Goal: Transaction & Acquisition: Purchase product/service

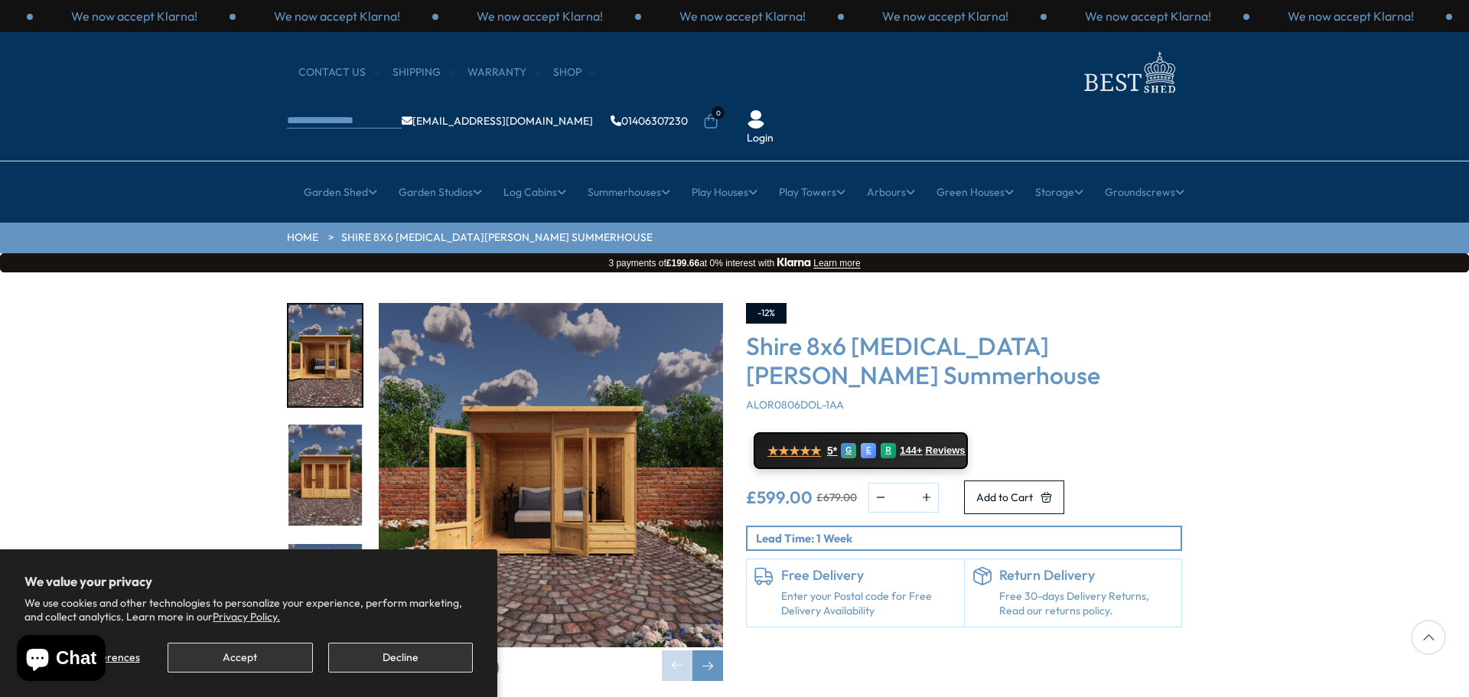
click at [939, 606] on div "-12% Shire 8x6 Alora Pent Summerhouse ALOR0806DOL-1AA ★★★★★ 5* G E R 144+ Revie…" at bounding box center [964, 492] width 459 height 378
click at [1075, 80] on img at bounding box center [1128, 72] width 107 height 50
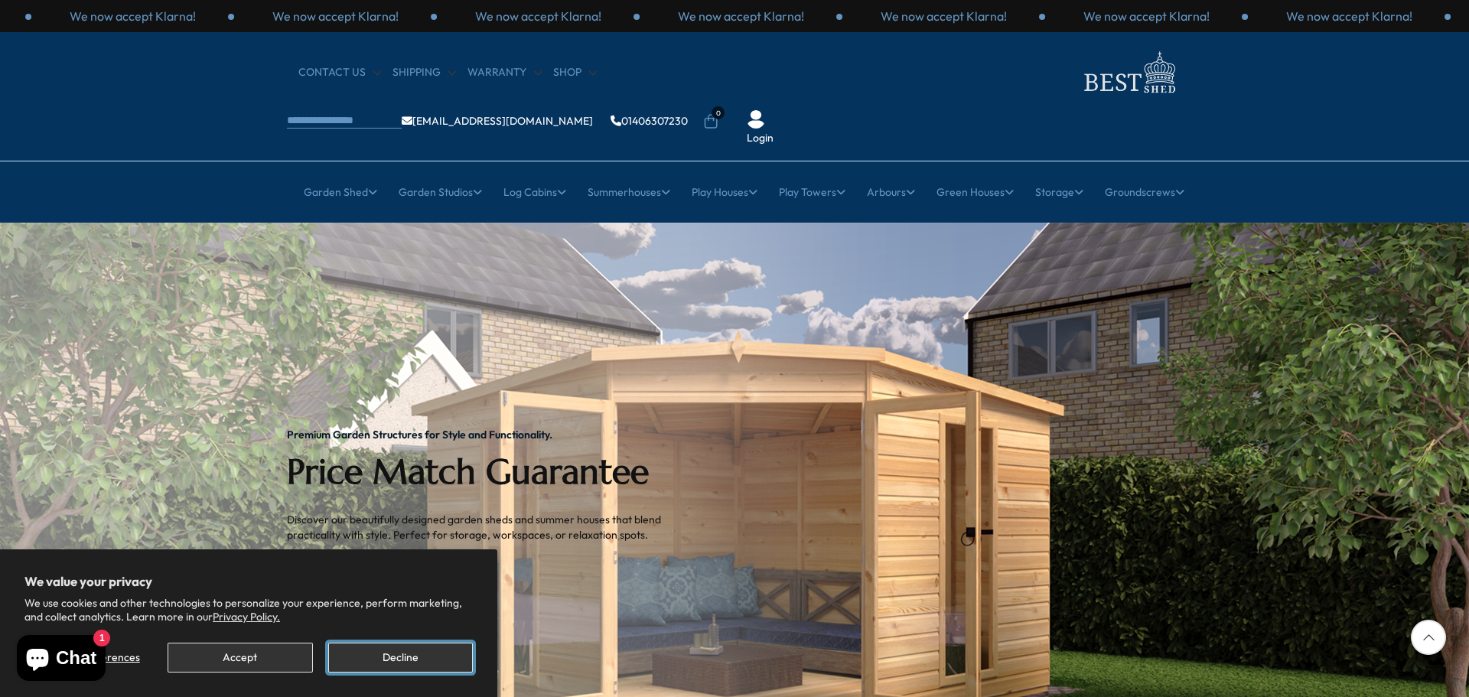
click at [389, 649] on button "Decline" at bounding box center [400, 658] width 145 height 30
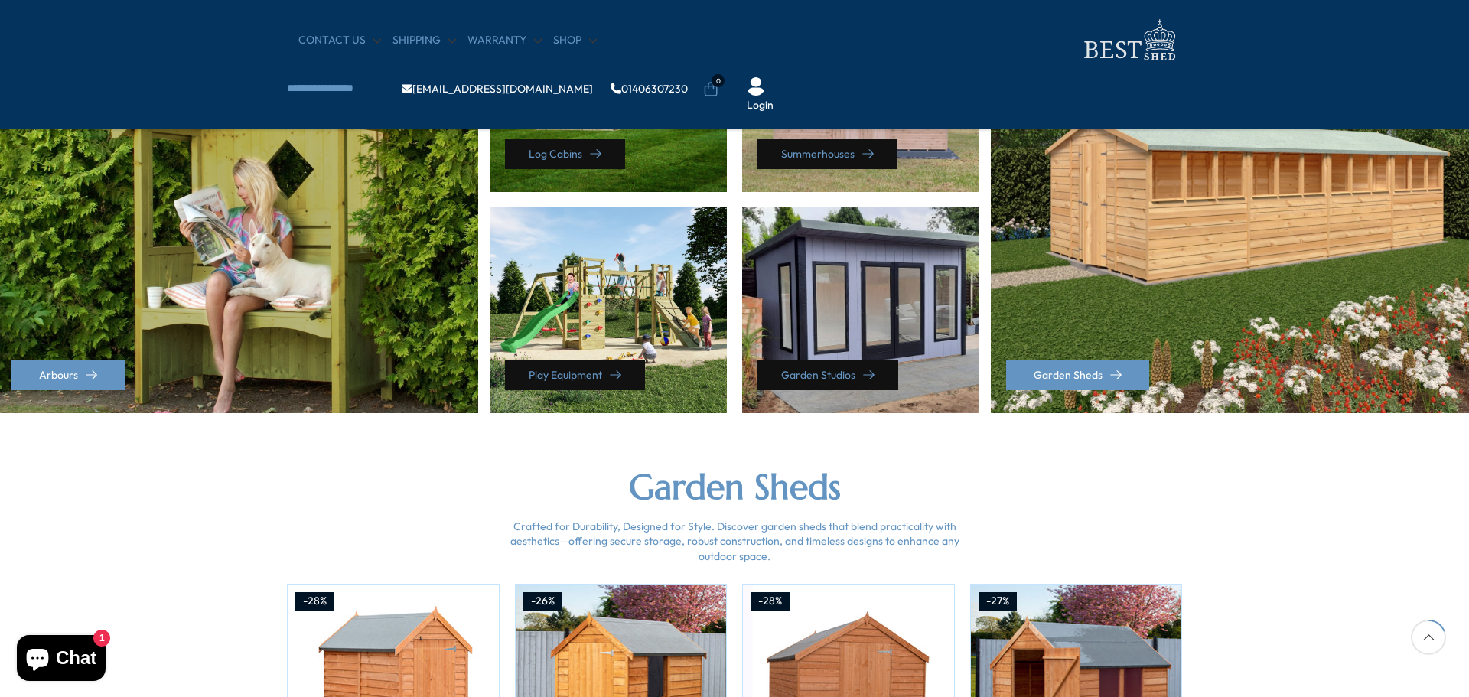
scroll to position [765, 0]
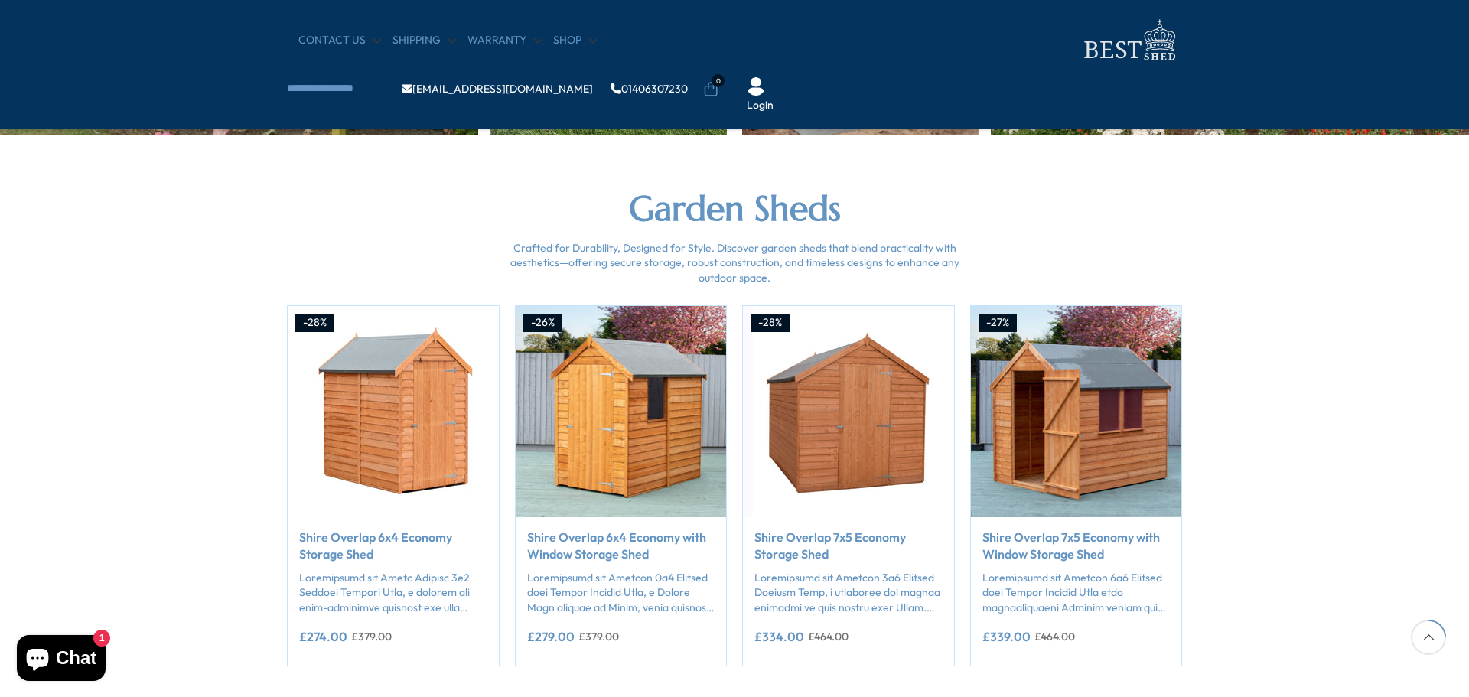
scroll to position [612, 0]
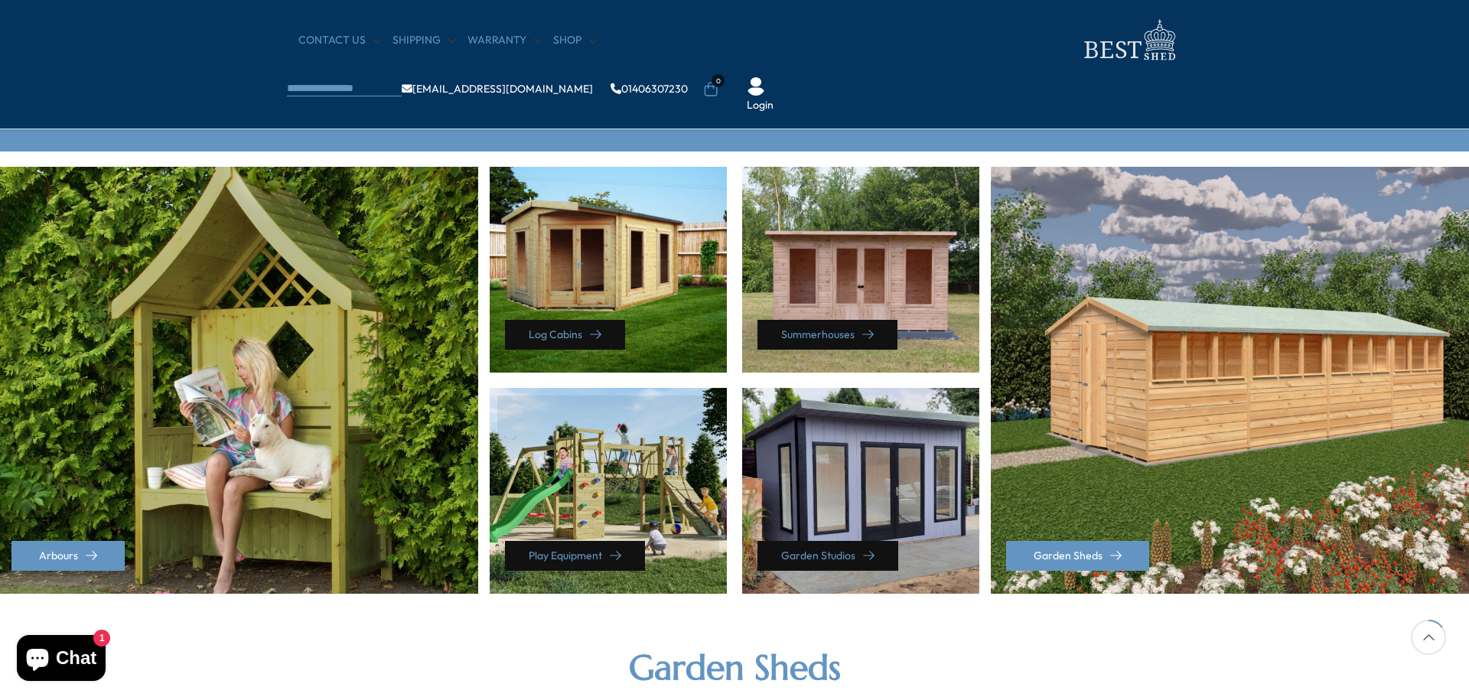
click at [640, 446] on div "Play Equipment" at bounding box center [608, 491] width 237 height 206
click at [572, 546] on link "Play Equipment" at bounding box center [575, 556] width 140 height 30
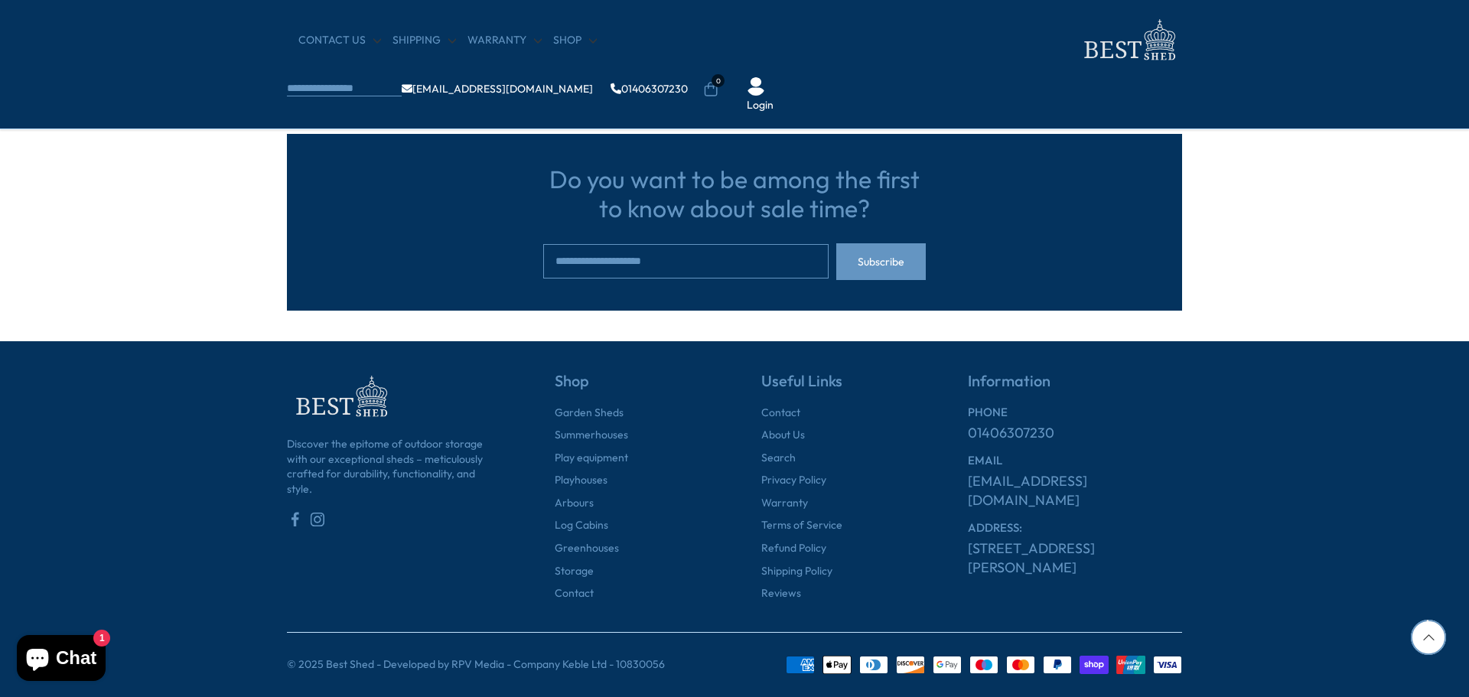
scroll to position [1150, 0]
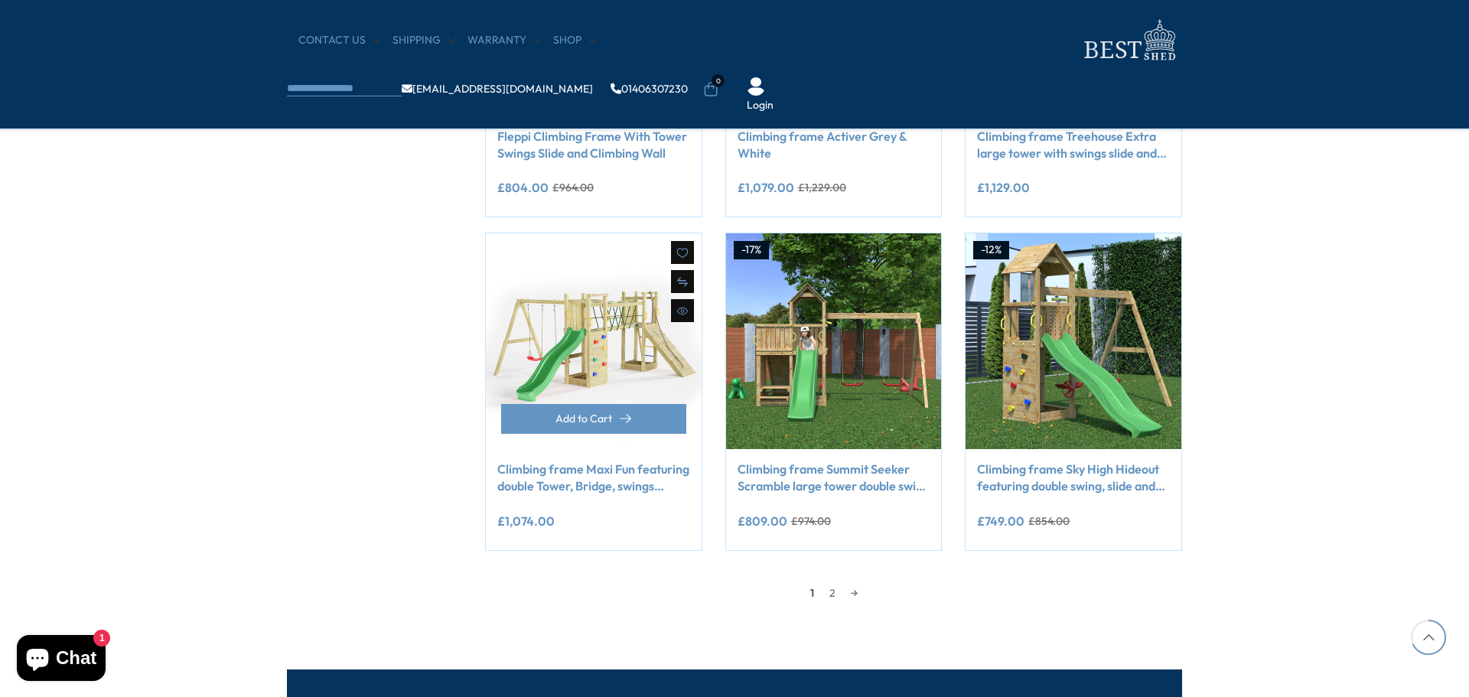
click at [598, 295] on img at bounding box center [594, 341] width 216 height 216
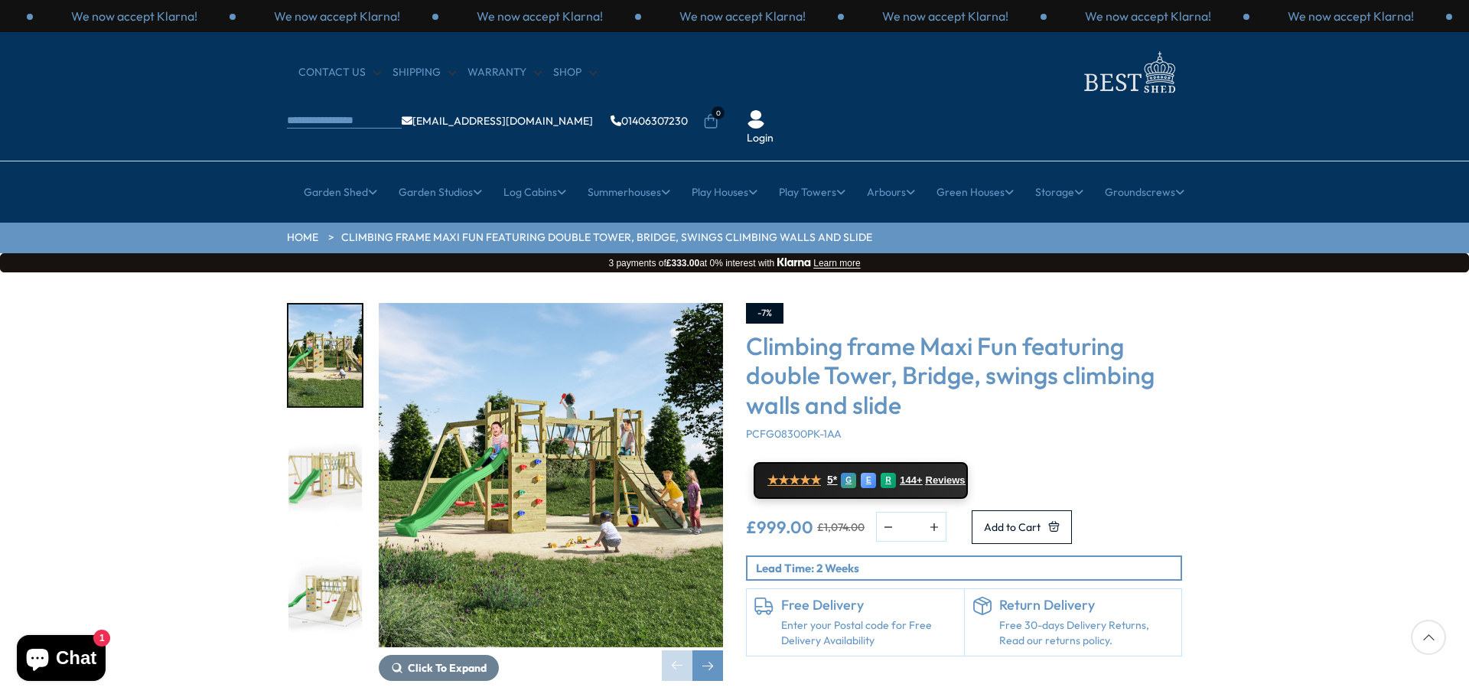
click at [497, 422] on img "1 / 8" at bounding box center [551, 475] width 344 height 344
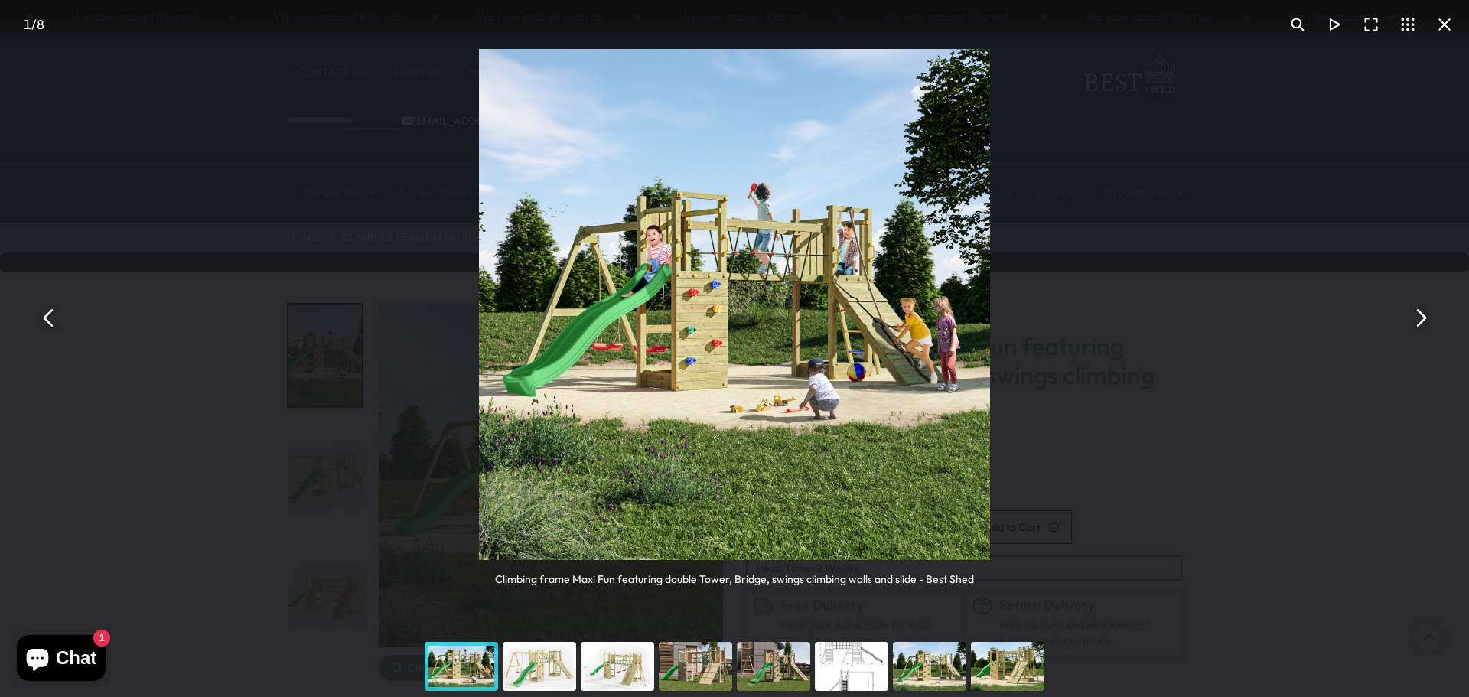
click at [1150, 445] on div "Climbing frame Maxi Fun featuring double Tower, Bridge, swings climbing walls a…" at bounding box center [734, 318] width 1469 height 636
